Goal: Check status: Check status

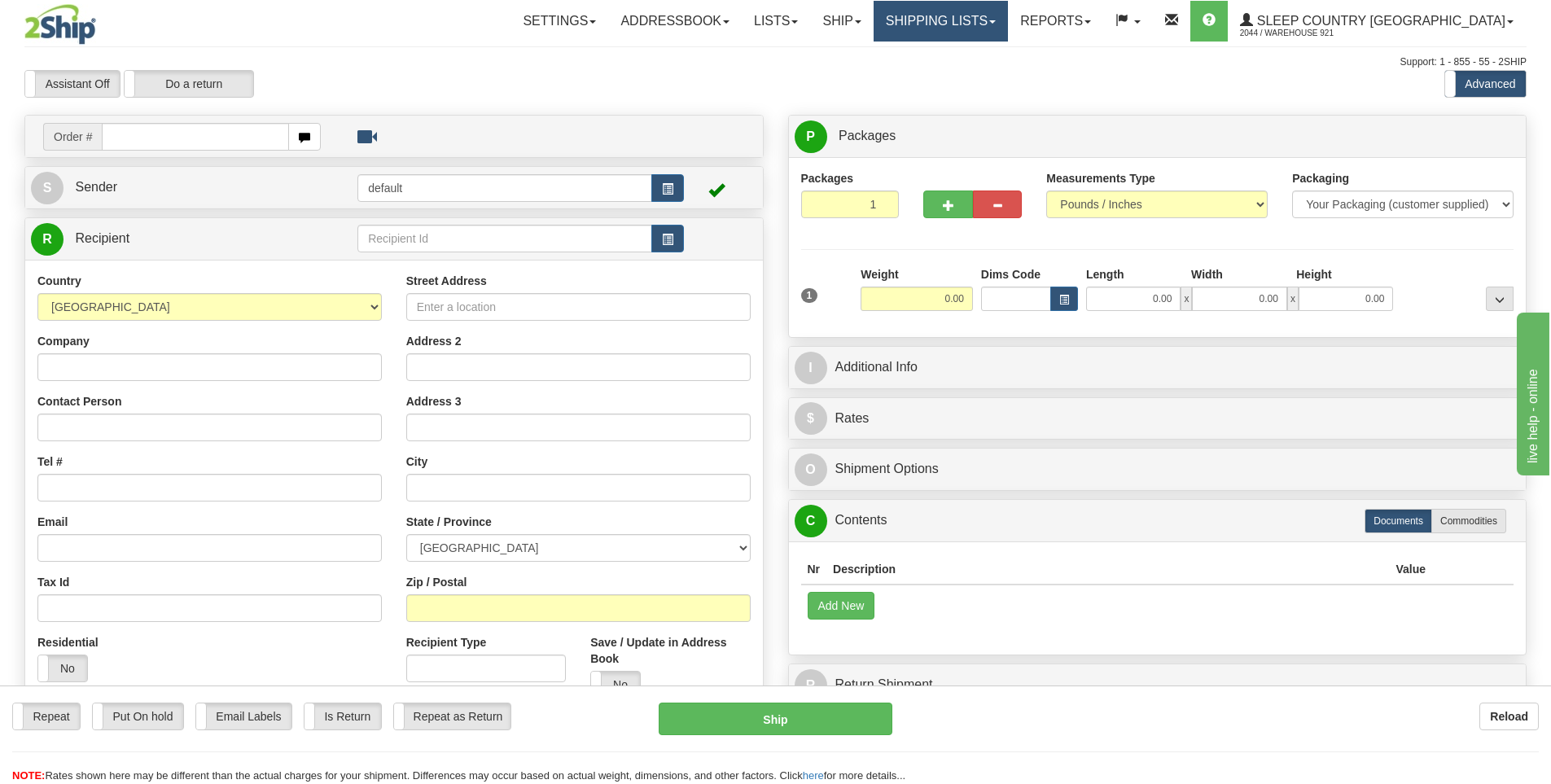
click at [1008, 20] on link "Shipping lists" at bounding box center [941, 21] width 135 height 40
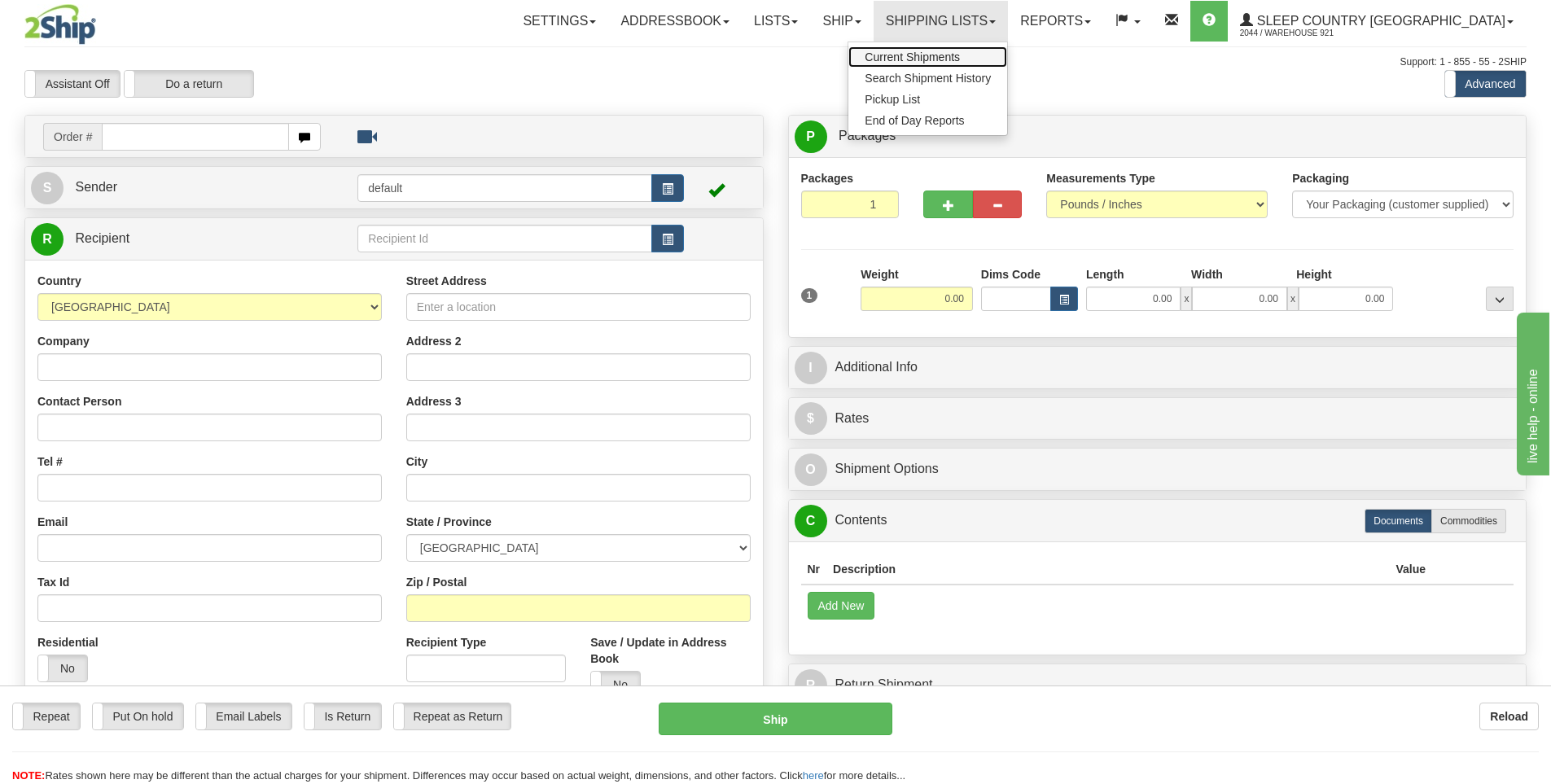
click at [960, 52] on span "Current Shipments" at bounding box center [912, 57] width 95 height 13
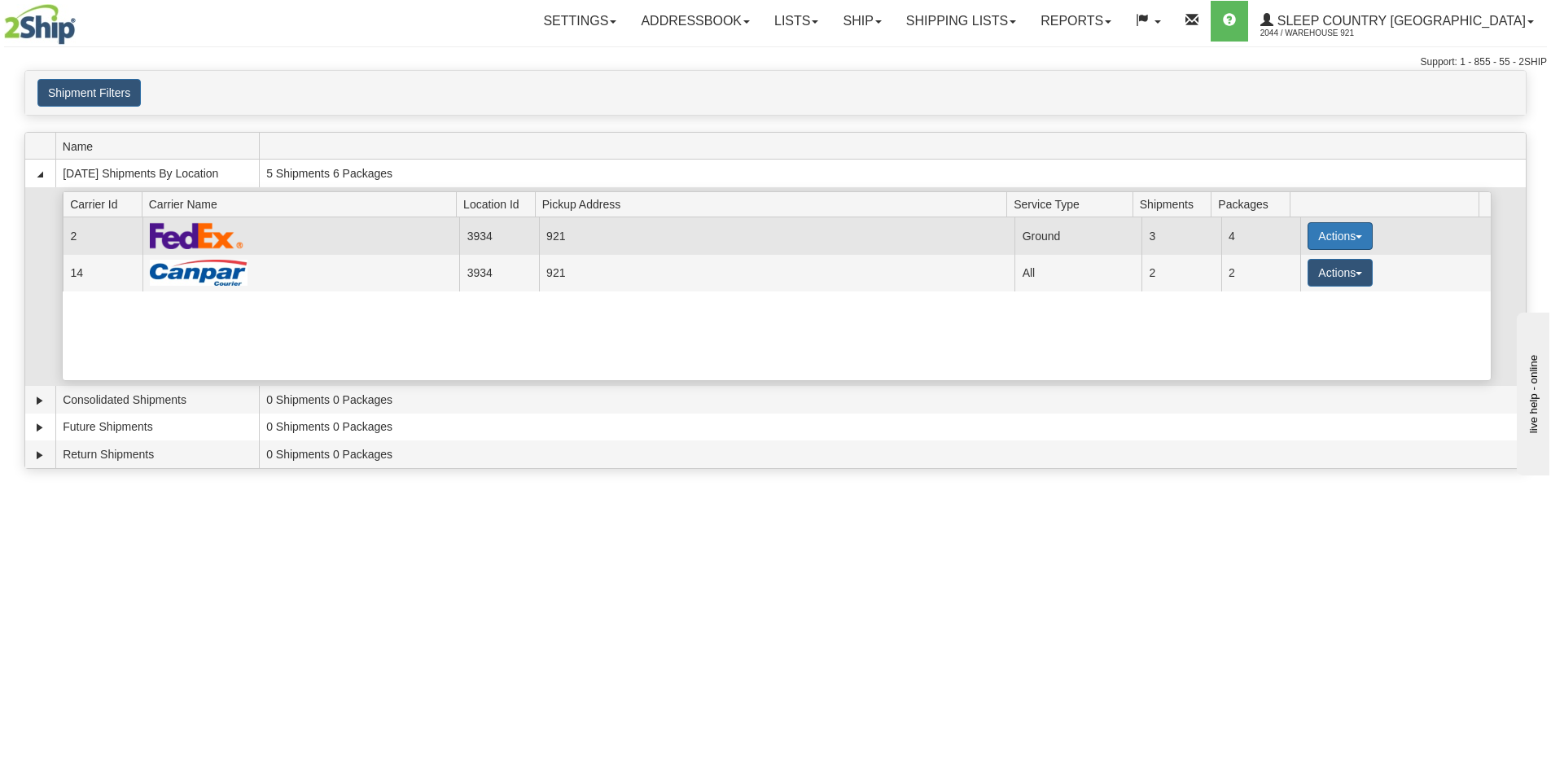
click at [1318, 243] on button "Actions" at bounding box center [1339, 236] width 65 height 27
click at [1306, 268] on link "Details" at bounding box center [1306, 267] width 130 height 21
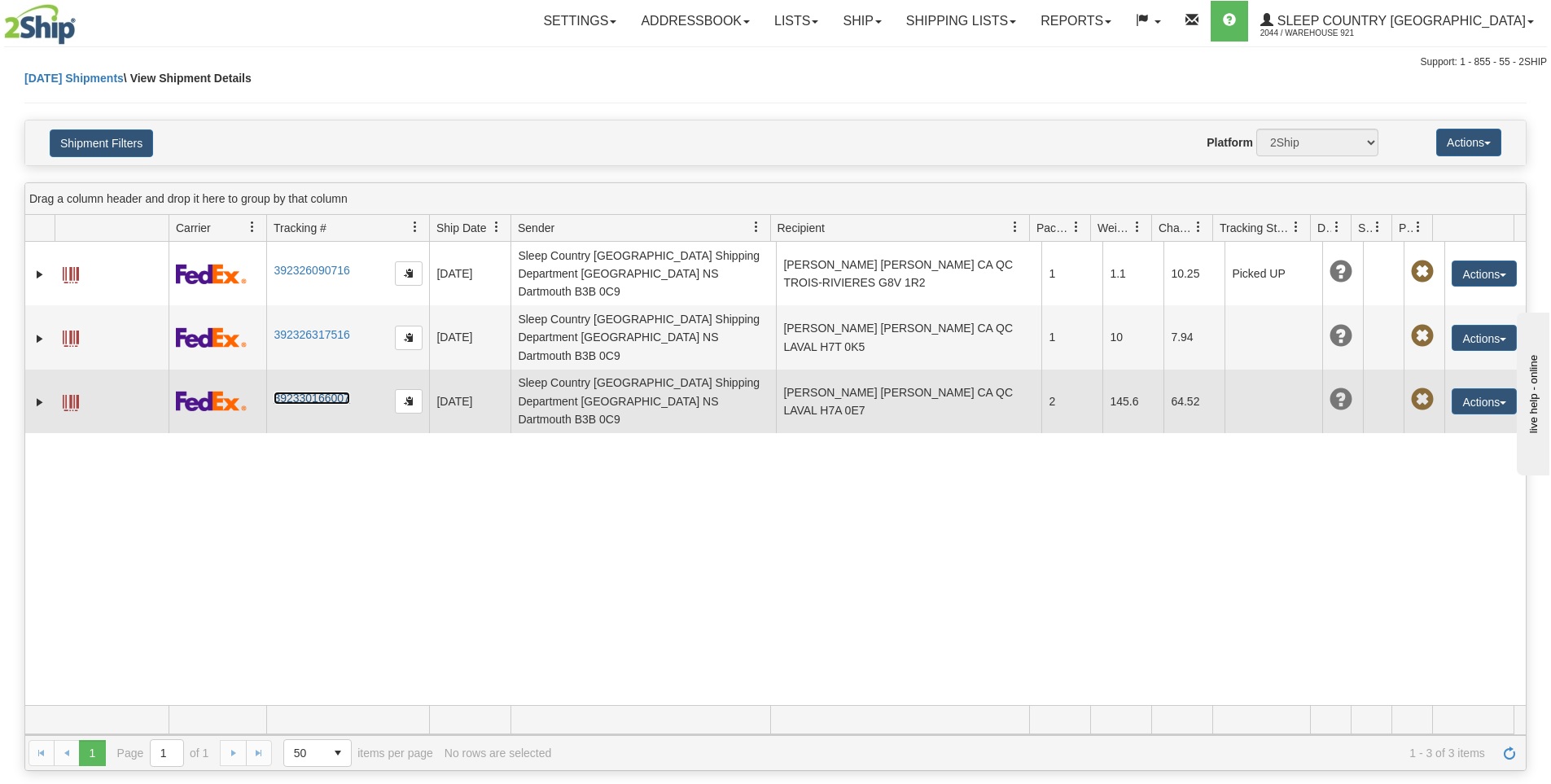
click at [336, 391] on link "392330166007" at bounding box center [311, 397] width 76 height 13
